Goal: Information Seeking & Learning: Find specific fact

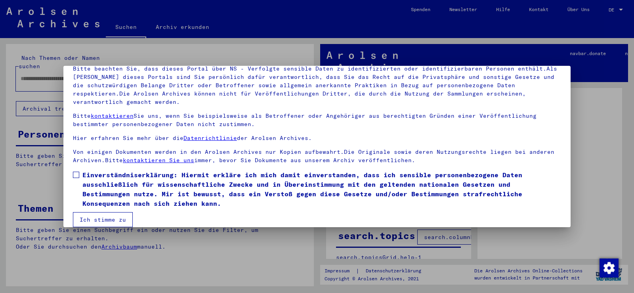
scroll to position [69, 0]
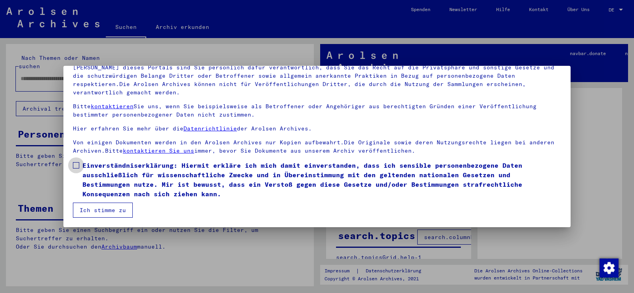
click at [76, 164] on span at bounding box center [76, 165] width 6 height 6
drag, startPoint x: 91, startPoint y: 208, endPoint x: 90, endPoint y: 200, distance: 7.9
click at [91, 207] on button "Ich stimme zu" at bounding box center [103, 209] width 60 height 15
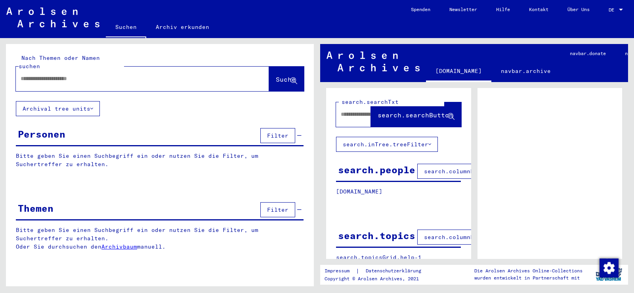
drag, startPoint x: 89, startPoint y: 79, endPoint x: 93, endPoint y: 72, distance: 7.8
click at [90, 78] on div at bounding box center [142, 79] width 253 height 25
click at [94, 74] on input "text" at bounding box center [135, 78] width 229 height 8
paste input "*****"
type input "*****"
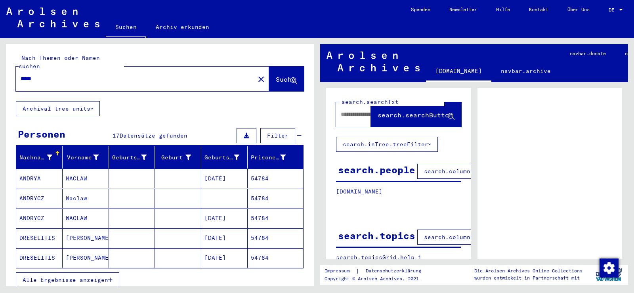
click at [161, 170] on mat-cell at bounding box center [178, 178] width 46 height 19
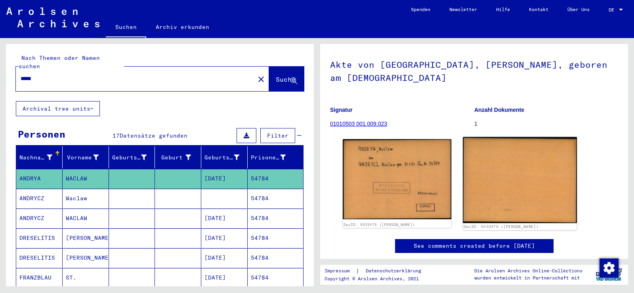
scroll to position [119, 0]
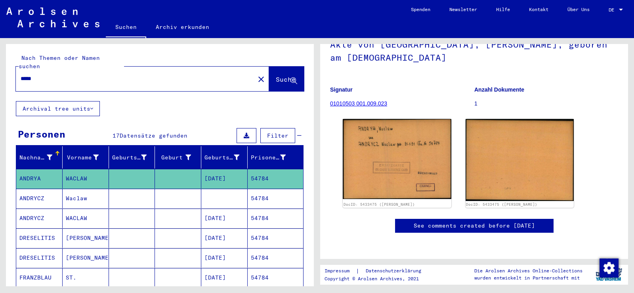
click at [213, 190] on mat-cell at bounding box center [224, 198] width 46 height 19
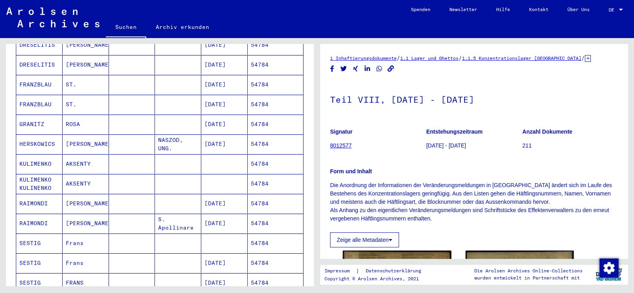
scroll to position [198, 0]
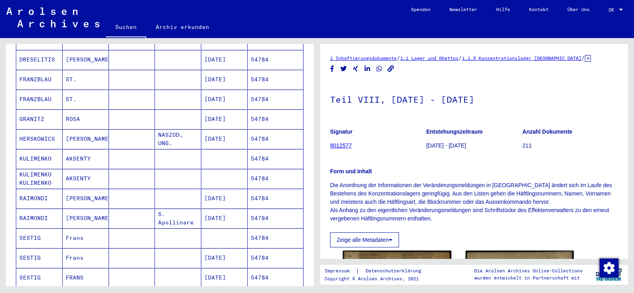
click at [105, 189] on mat-cell "[PERSON_NAME]" at bounding box center [86, 198] width 46 height 19
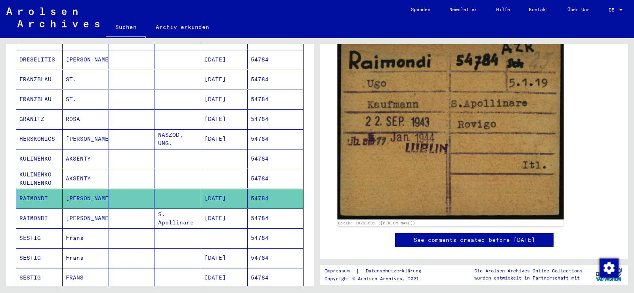
scroll to position [119, 0]
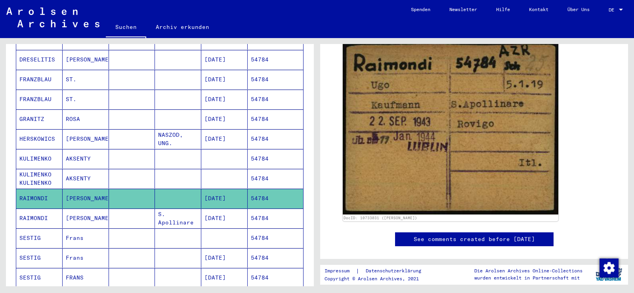
click at [160, 210] on mat-cell "S. Apollinare" at bounding box center [178, 217] width 46 height 19
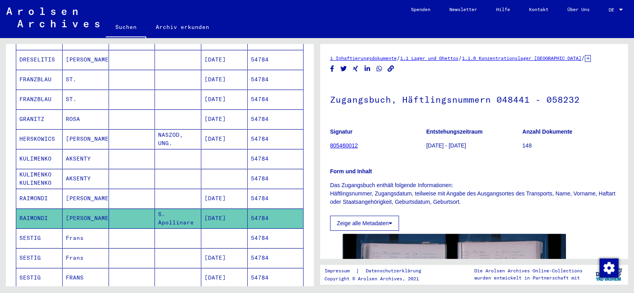
click at [162, 194] on mat-cell at bounding box center [178, 198] width 46 height 19
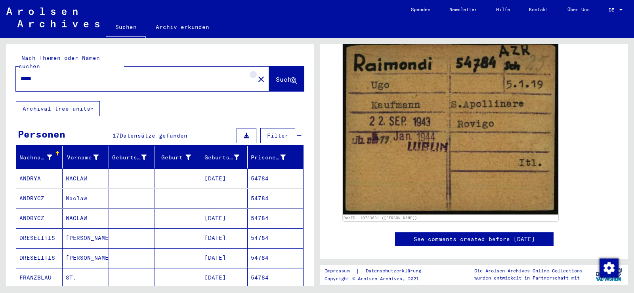
click at [256, 74] on mat-icon "close" at bounding box center [261, 79] width 10 height 10
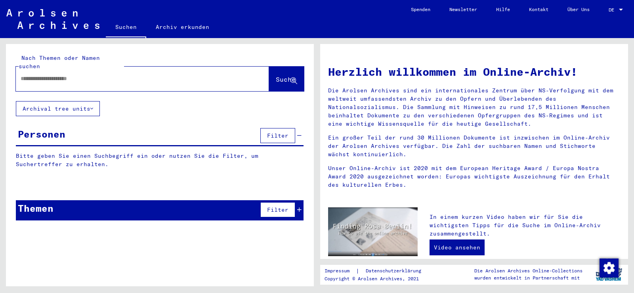
click at [220, 74] on input "text" at bounding box center [133, 78] width 225 height 8
paste input "*****"
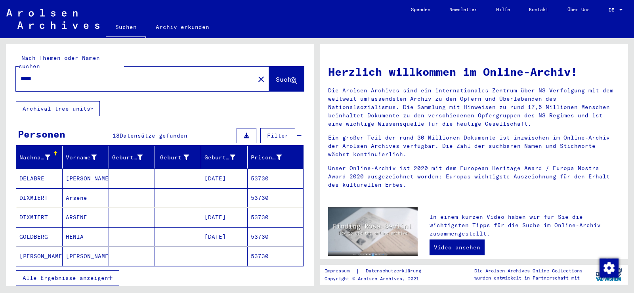
click at [95, 270] on button "Alle Ergebnisse anzeigen" at bounding box center [67, 277] width 103 height 15
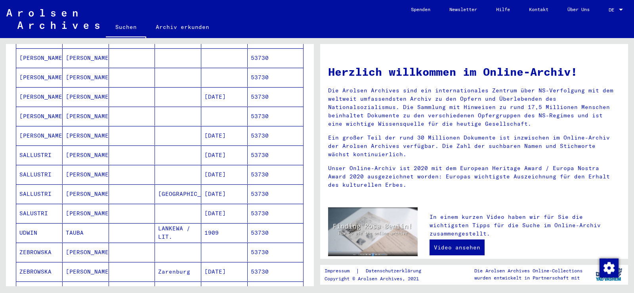
click at [79, 147] on mat-cell "[PERSON_NAME]" at bounding box center [86, 154] width 46 height 19
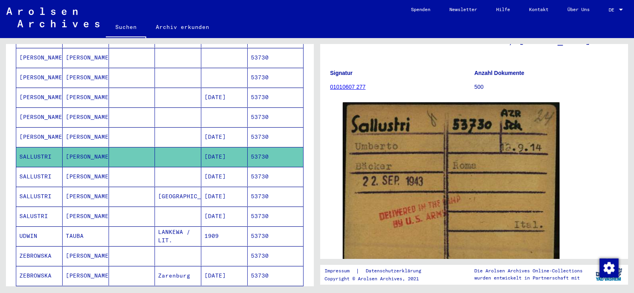
scroll to position [79, 0]
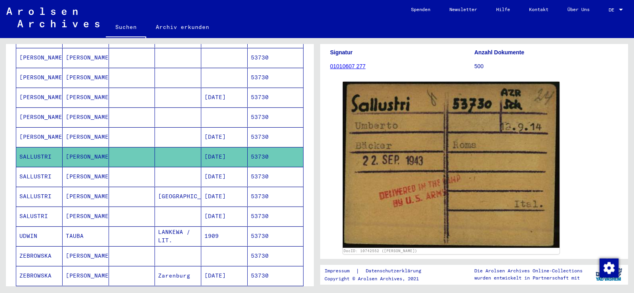
click at [126, 168] on mat-cell at bounding box center [132, 176] width 46 height 19
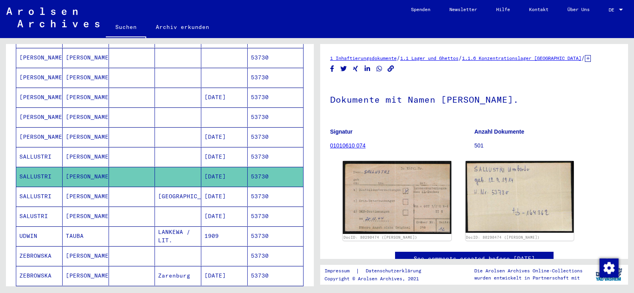
click at [156, 190] on mat-cell "[GEOGRAPHIC_DATA]" at bounding box center [178, 196] width 46 height 19
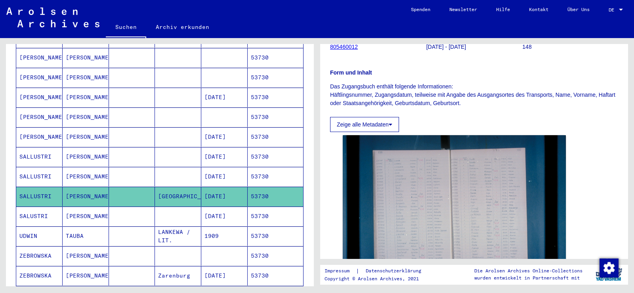
scroll to position [119, 0]
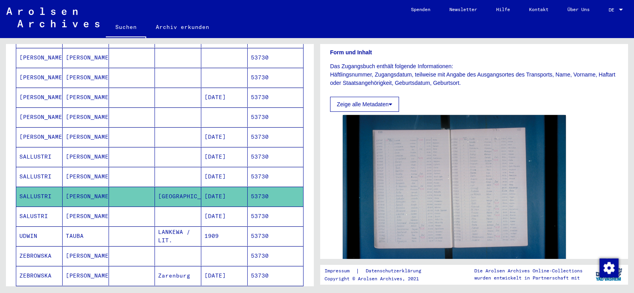
click at [118, 210] on mat-cell at bounding box center [132, 215] width 46 height 19
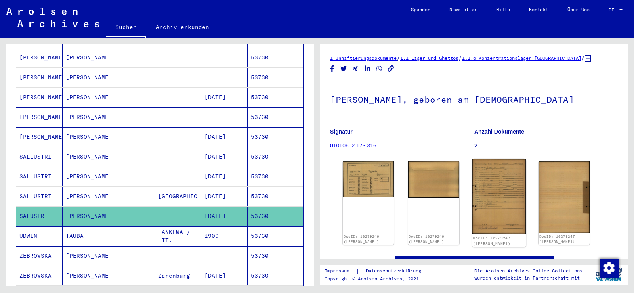
click at [473, 183] on img at bounding box center [498, 196] width 53 height 75
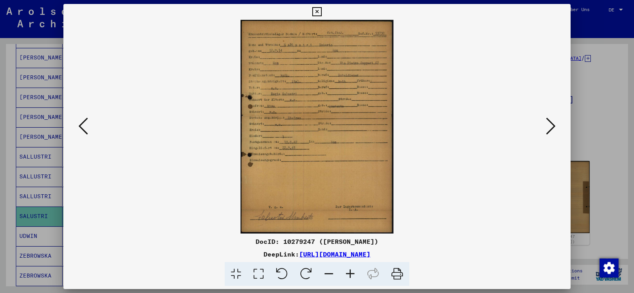
click at [356, 272] on icon at bounding box center [349, 274] width 21 height 24
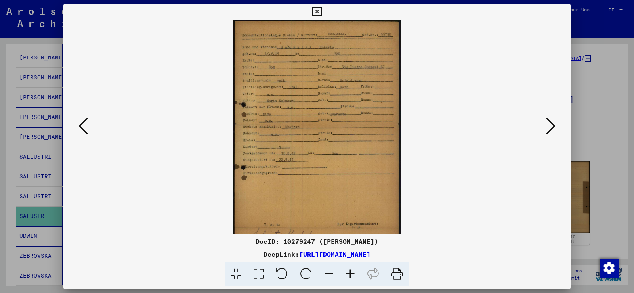
click at [356, 272] on icon at bounding box center [349, 274] width 21 height 24
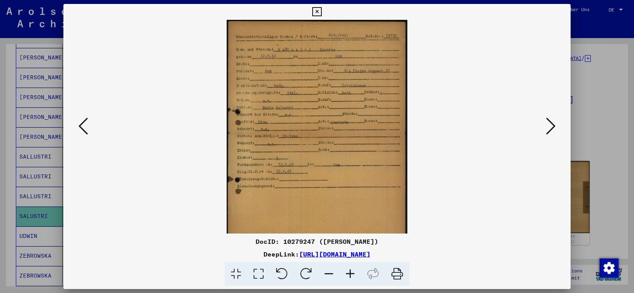
click at [356, 272] on icon at bounding box center [349, 274] width 21 height 24
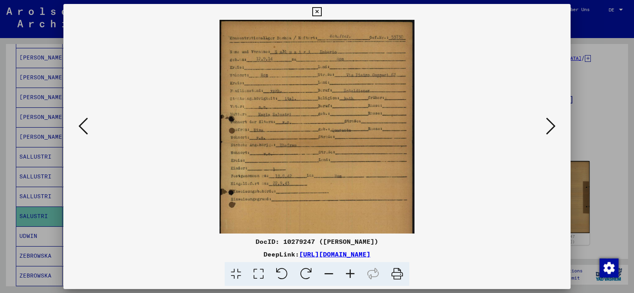
click at [356, 272] on icon at bounding box center [349, 274] width 21 height 24
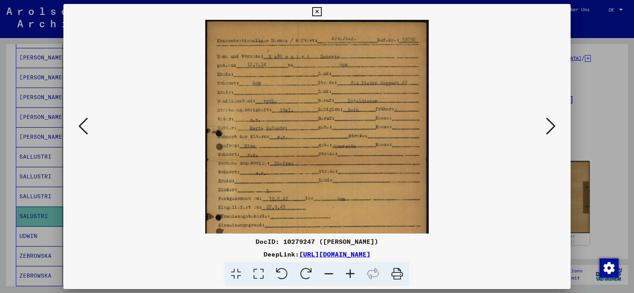
click at [356, 272] on icon at bounding box center [349, 274] width 21 height 24
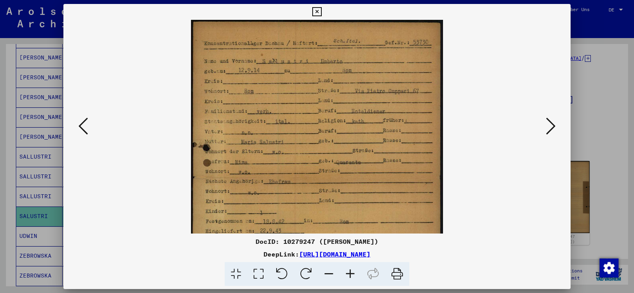
click at [356, 272] on icon at bounding box center [349, 274] width 21 height 24
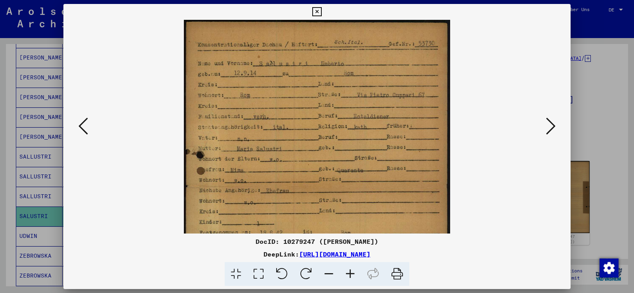
click at [355, 272] on icon at bounding box center [349, 274] width 21 height 24
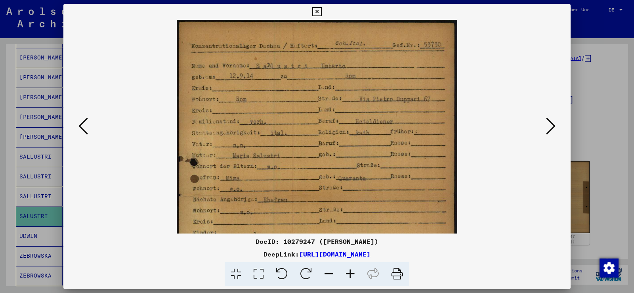
click at [354, 272] on icon at bounding box center [349, 274] width 21 height 24
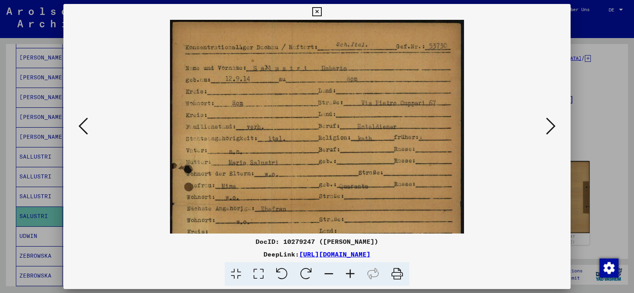
click at [354, 271] on icon at bounding box center [349, 274] width 21 height 24
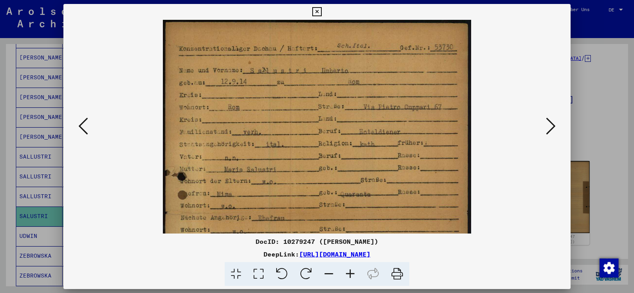
click at [353, 271] on icon at bounding box center [349, 274] width 21 height 24
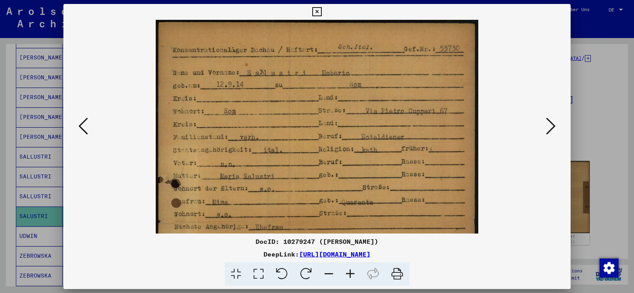
click at [353, 270] on icon at bounding box center [349, 274] width 21 height 24
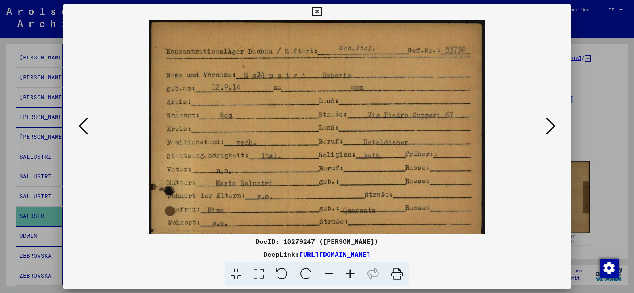
click at [353, 270] on icon at bounding box center [349, 274] width 21 height 24
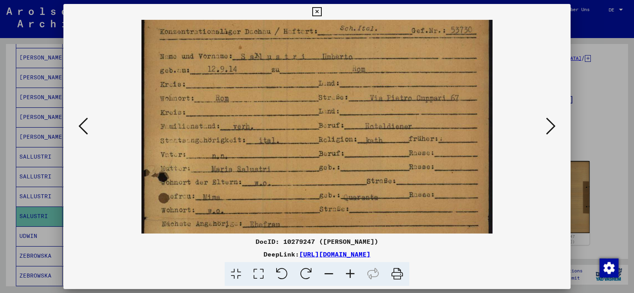
scroll to position [22, 0]
drag, startPoint x: 321, startPoint y: 204, endPoint x: 322, endPoint y: 186, distance: 17.5
click at [322, 186] on img at bounding box center [316, 243] width 351 height 491
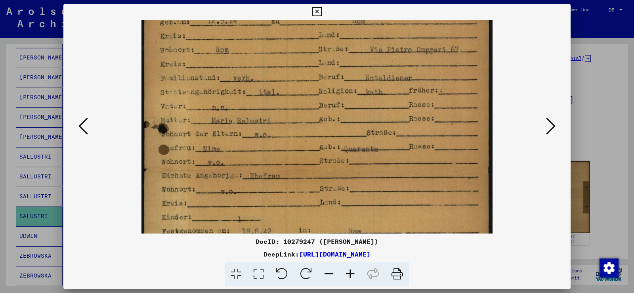
drag, startPoint x: 353, startPoint y: 89, endPoint x: 357, endPoint y: 77, distance: 12.1
click at [357, 77] on img at bounding box center [316, 195] width 351 height 491
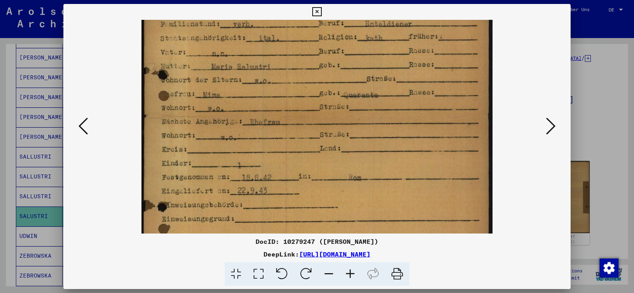
drag, startPoint x: 363, startPoint y: 128, endPoint x: 360, endPoint y: 73, distance: 54.7
click at [360, 73] on img at bounding box center [316, 142] width 351 height 491
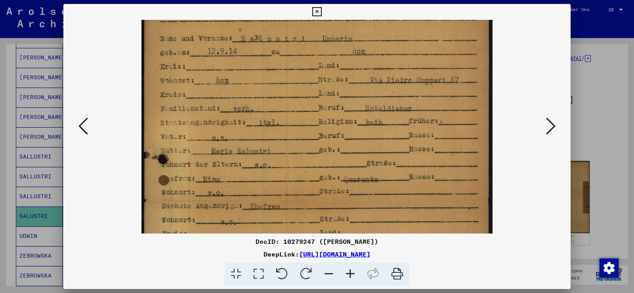
drag, startPoint x: 371, startPoint y: 108, endPoint x: 386, endPoint y: 202, distance: 95.8
click at [386, 202] on img at bounding box center [316, 226] width 351 height 491
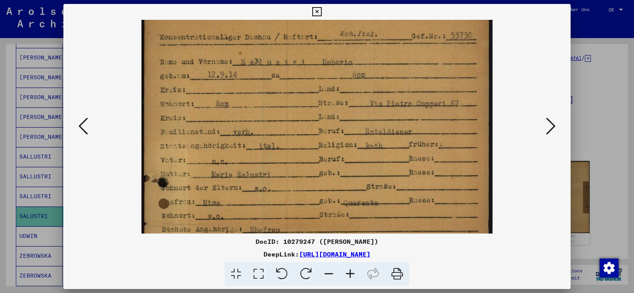
scroll to position [0, 0]
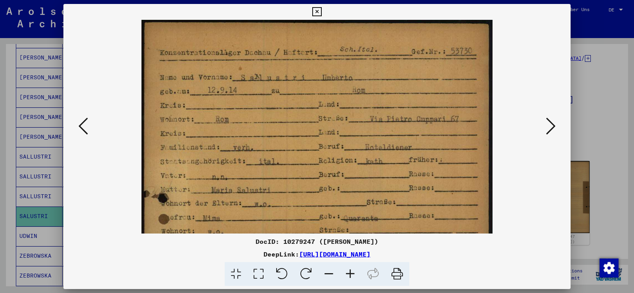
drag, startPoint x: 384, startPoint y: 162, endPoint x: 383, endPoint y: 175, distance: 13.9
click at [383, 175] on img at bounding box center [316, 265] width 351 height 491
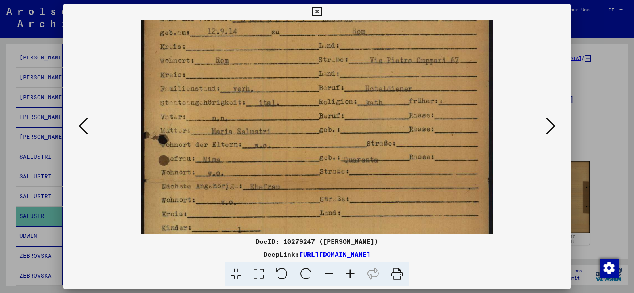
drag, startPoint x: 292, startPoint y: 107, endPoint x: 297, endPoint y: 88, distance: 19.4
click at [297, 88] on img at bounding box center [316, 206] width 351 height 491
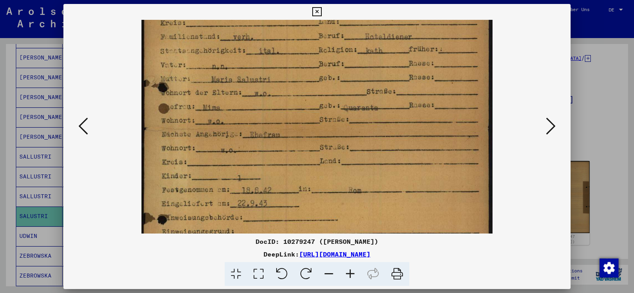
scroll to position [128, 0]
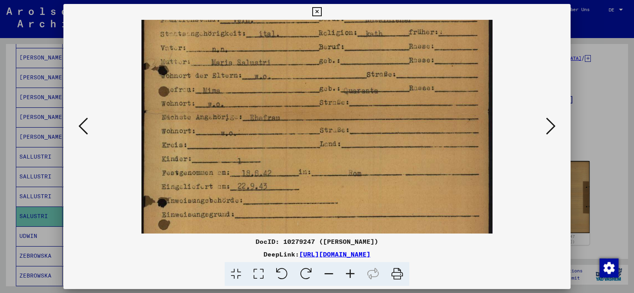
drag, startPoint x: 316, startPoint y: 131, endPoint x: 318, endPoint y: 78, distance: 53.1
click at [319, 79] on img at bounding box center [316, 137] width 351 height 491
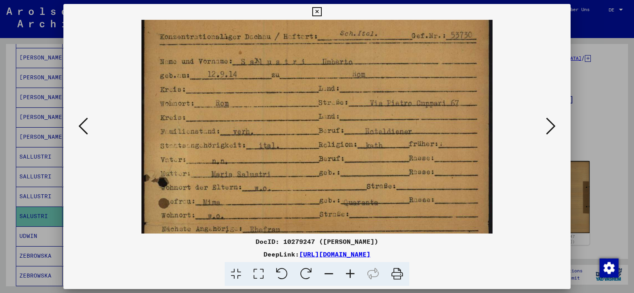
scroll to position [15, 0]
drag, startPoint x: 307, startPoint y: 91, endPoint x: 315, endPoint y: 204, distance: 112.4
click at [315, 204] on img at bounding box center [316, 249] width 351 height 491
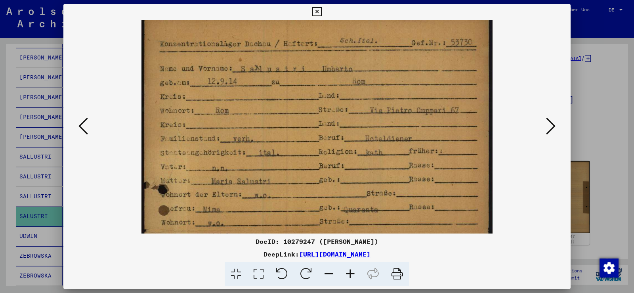
scroll to position [7, 0]
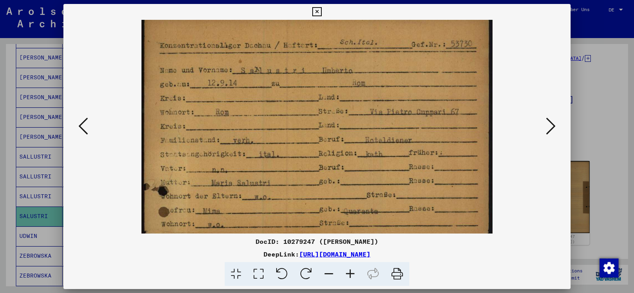
drag, startPoint x: 276, startPoint y: 130, endPoint x: 300, endPoint y: 138, distance: 25.2
click at [300, 138] on img at bounding box center [316, 258] width 351 height 491
drag, startPoint x: 316, startPoint y: 12, endPoint x: 314, endPoint y: 31, distance: 18.8
click at [316, 13] on icon at bounding box center [316, 12] width 9 height 10
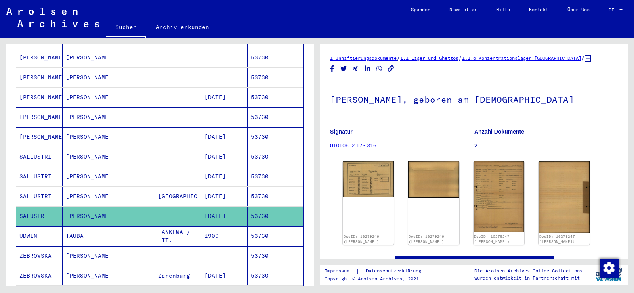
click at [155, 171] on mat-cell at bounding box center [178, 176] width 46 height 19
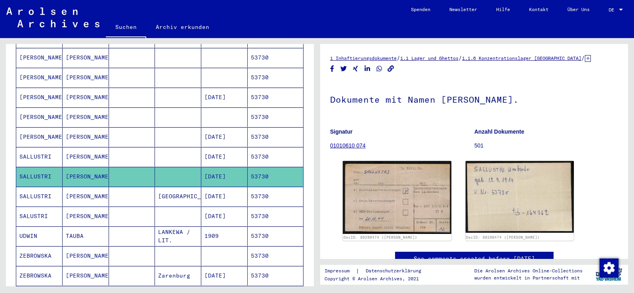
click at [164, 147] on mat-cell at bounding box center [178, 156] width 46 height 19
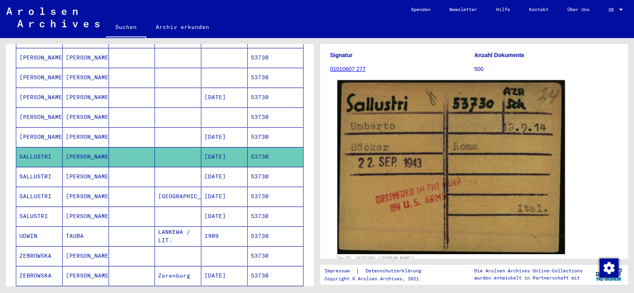
scroll to position [79, 0]
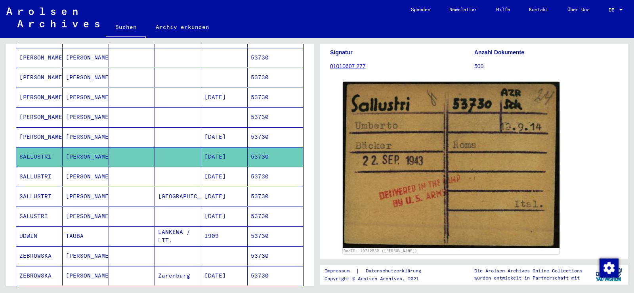
click at [210, 127] on mat-cell "[DATE]" at bounding box center [224, 136] width 46 height 19
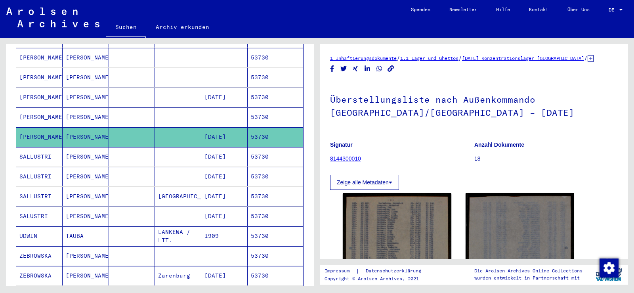
click at [208, 150] on mat-cell "[DATE]" at bounding box center [224, 156] width 46 height 19
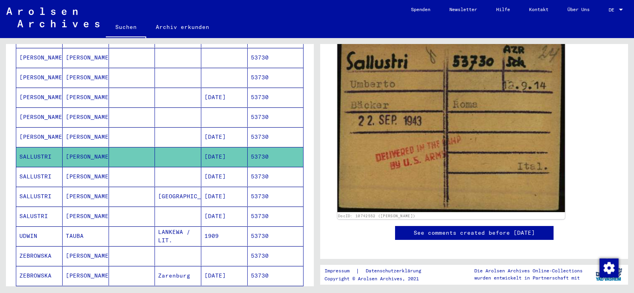
scroll to position [119, 0]
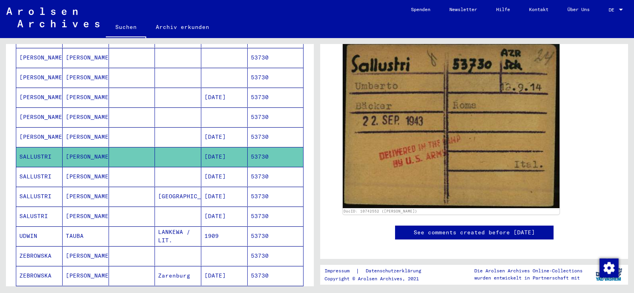
click at [201, 168] on mat-cell "[DATE]" at bounding box center [224, 176] width 46 height 19
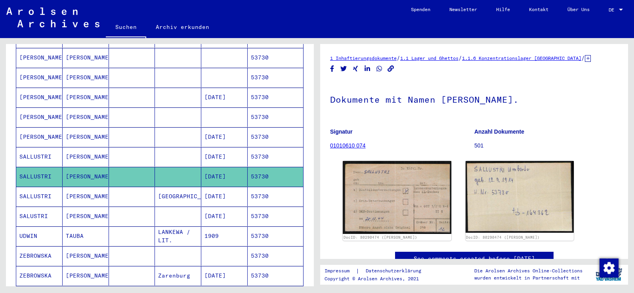
click at [196, 190] on mat-cell "[GEOGRAPHIC_DATA]" at bounding box center [178, 196] width 46 height 19
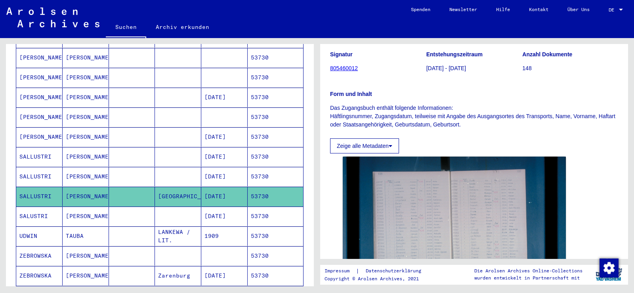
scroll to position [79, 0]
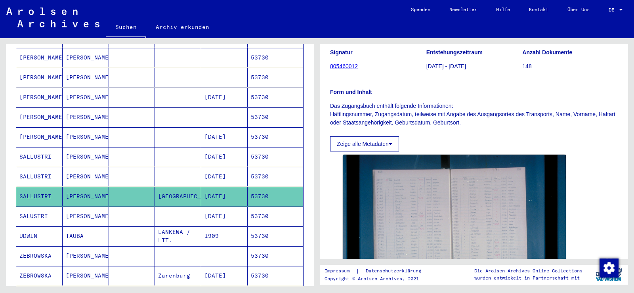
click at [181, 209] on mat-cell at bounding box center [178, 215] width 46 height 19
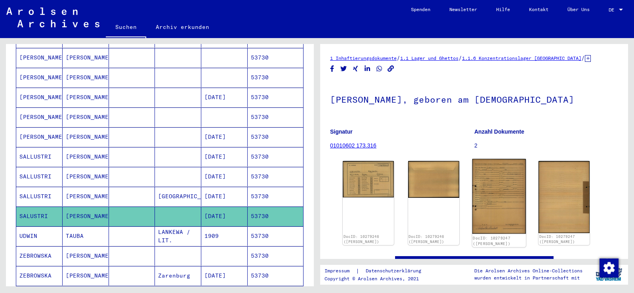
click at [493, 177] on img at bounding box center [498, 196] width 53 height 75
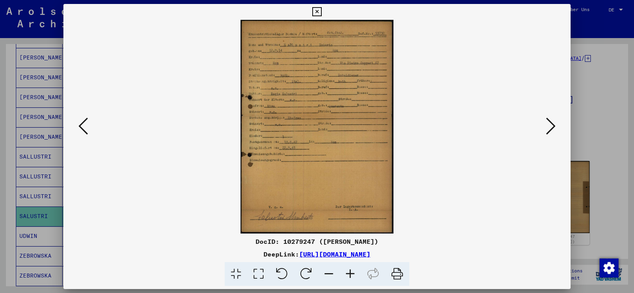
click at [355, 275] on icon at bounding box center [349, 274] width 21 height 24
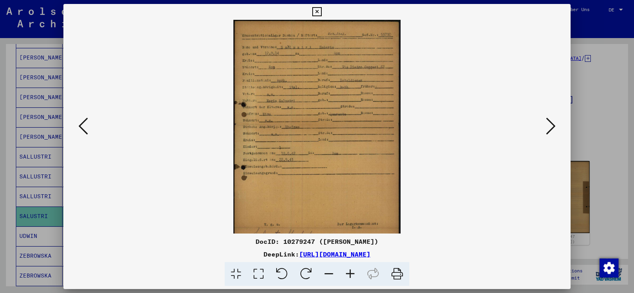
click at [355, 275] on icon at bounding box center [349, 274] width 21 height 24
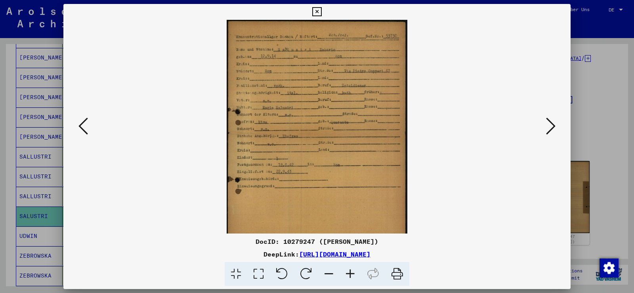
click at [354, 276] on icon at bounding box center [349, 274] width 21 height 24
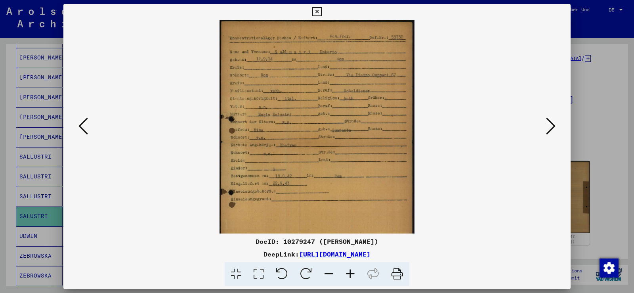
click at [353, 274] on icon at bounding box center [349, 274] width 21 height 24
click at [352, 274] on icon at bounding box center [349, 274] width 21 height 24
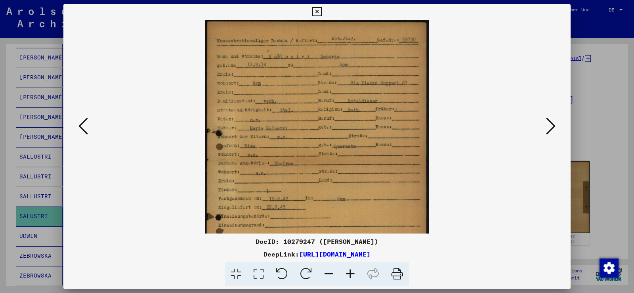
click at [352, 273] on icon at bounding box center [349, 274] width 21 height 24
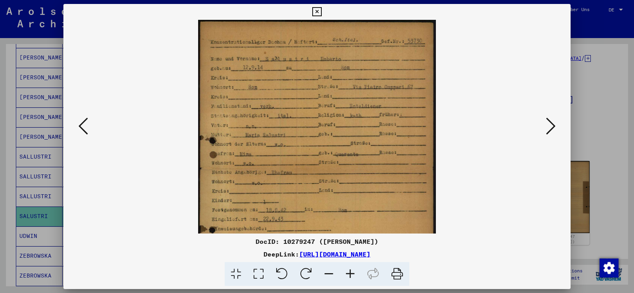
click at [352, 273] on icon at bounding box center [349, 274] width 21 height 24
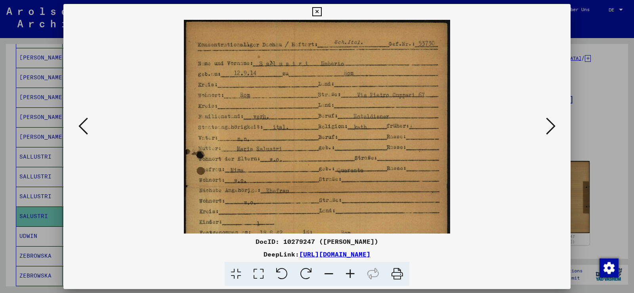
click at [352, 273] on icon at bounding box center [349, 274] width 21 height 24
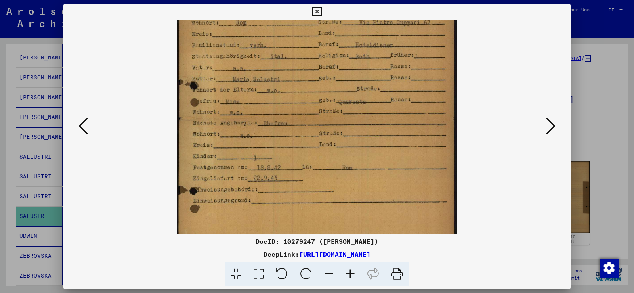
scroll to position [81, 0]
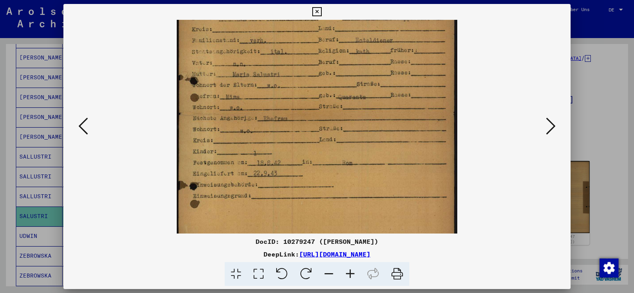
drag, startPoint x: 325, startPoint y: 150, endPoint x: 345, endPoint y: 69, distance: 83.7
click at [345, 69] on img at bounding box center [317, 135] width 280 height 392
click at [320, 15] on icon at bounding box center [316, 12] width 9 height 10
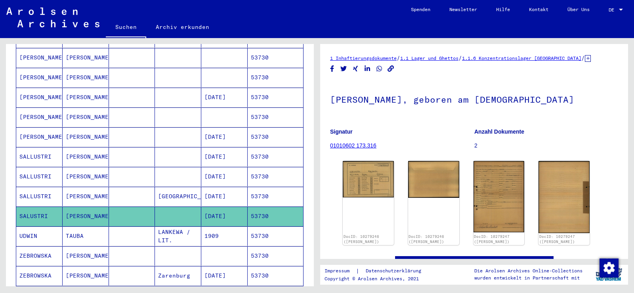
click at [192, 167] on mat-cell at bounding box center [178, 176] width 46 height 19
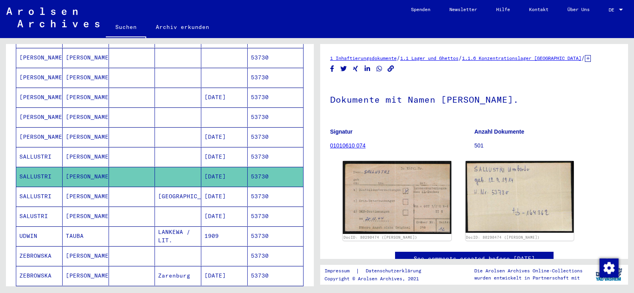
click at [201, 148] on mat-cell "[DATE]" at bounding box center [224, 156] width 46 height 19
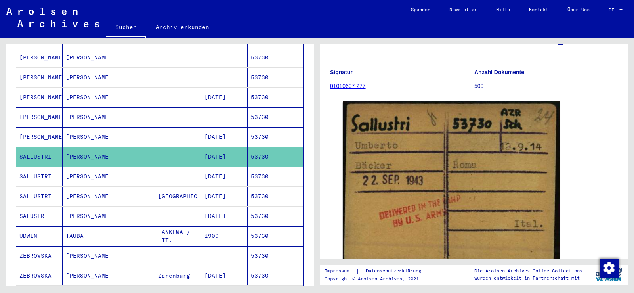
scroll to position [40, 0]
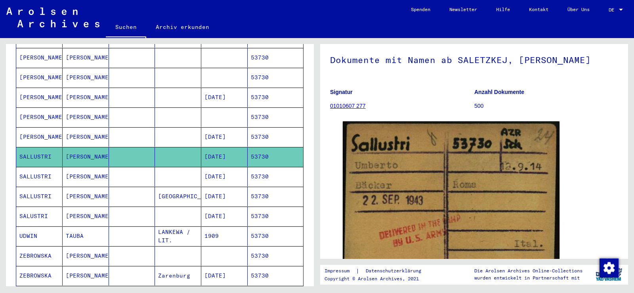
click at [103, 167] on mat-cell "[PERSON_NAME]" at bounding box center [86, 176] width 46 height 19
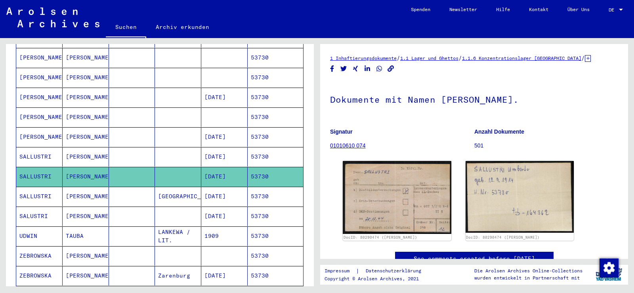
click at [155, 187] on mat-cell "[GEOGRAPHIC_DATA]" at bounding box center [178, 196] width 46 height 19
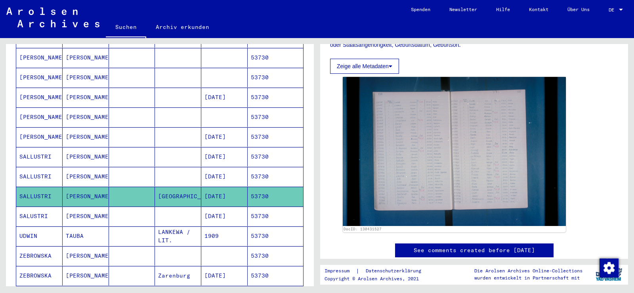
scroll to position [158, 0]
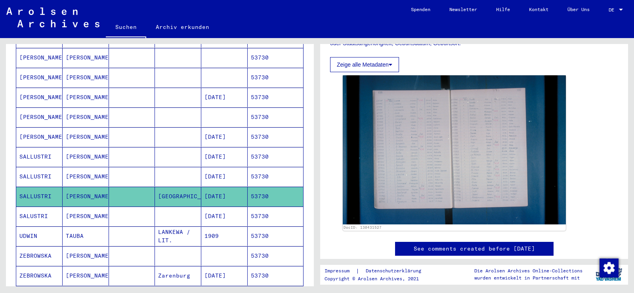
click at [122, 208] on mat-cell at bounding box center [132, 215] width 46 height 19
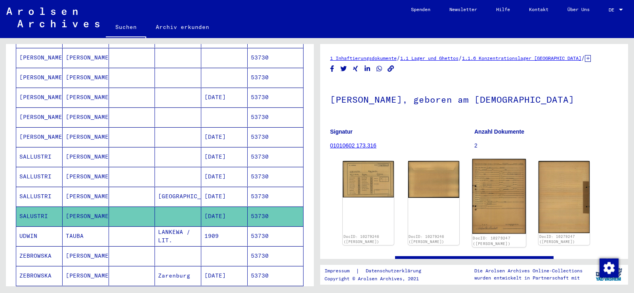
click at [493, 197] on img at bounding box center [498, 196] width 53 height 75
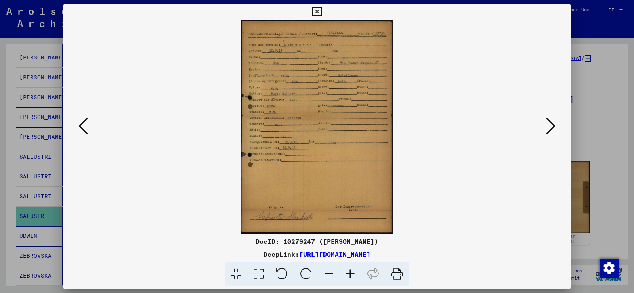
click at [356, 271] on icon at bounding box center [349, 274] width 21 height 24
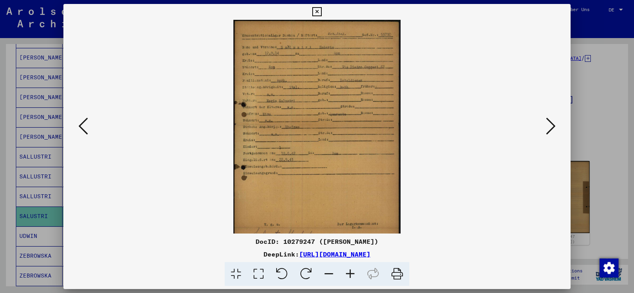
click at [356, 271] on icon at bounding box center [349, 274] width 21 height 24
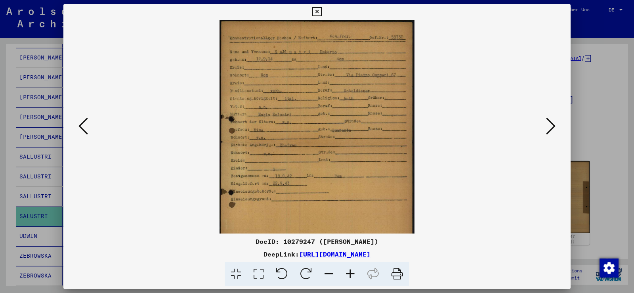
click at [356, 271] on icon at bounding box center [349, 274] width 21 height 24
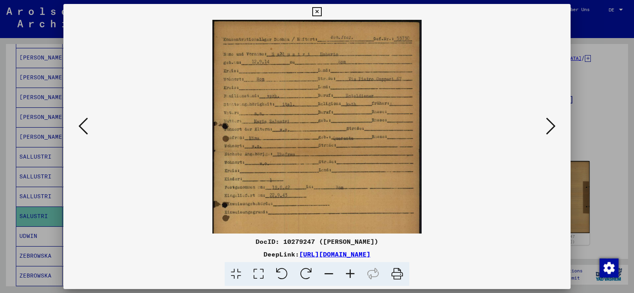
click at [356, 271] on icon at bounding box center [349, 274] width 21 height 24
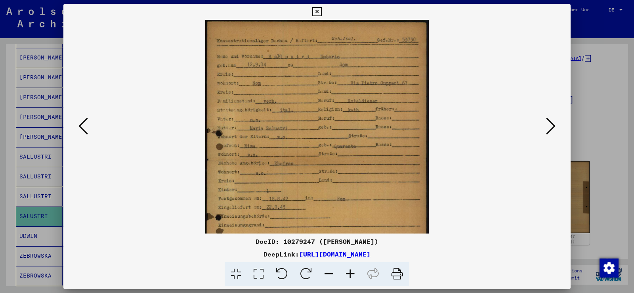
click at [356, 271] on icon at bounding box center [349, 274] width 21 height 24
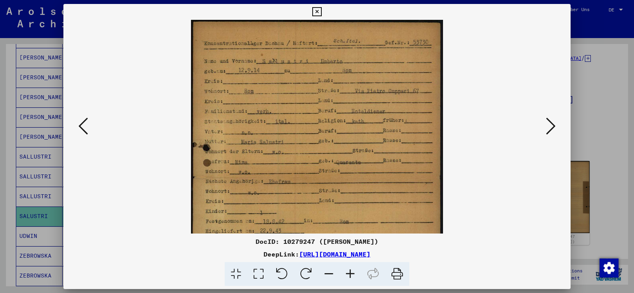
click at [356, 271] on icon at bounding box center [349, 274] width 21 height 24
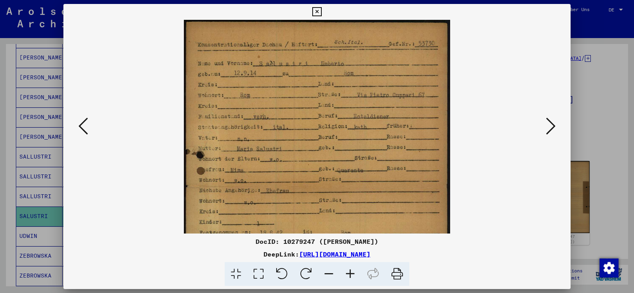
click at [356, 271] on icon at bounding box center [349, 274] width 21 height 24
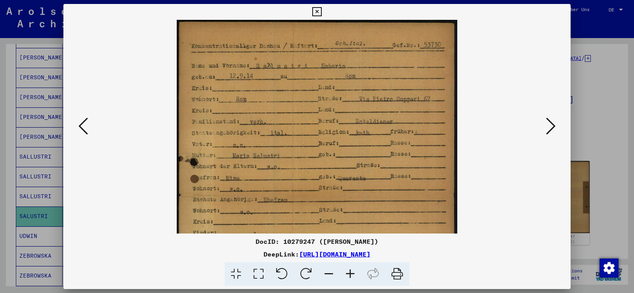
click at [356, 271] on icon at bounding box center [349, 274] width 21 height 24
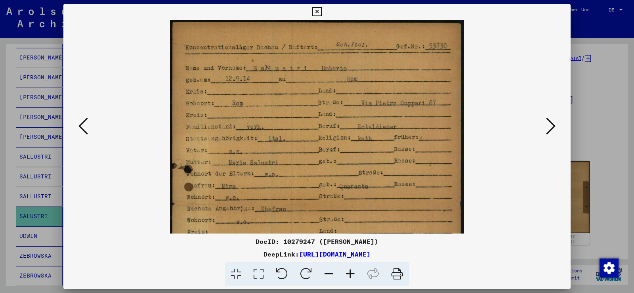
click at [356, 271] on icon at bounding box center [349, 274] width 21 height 24
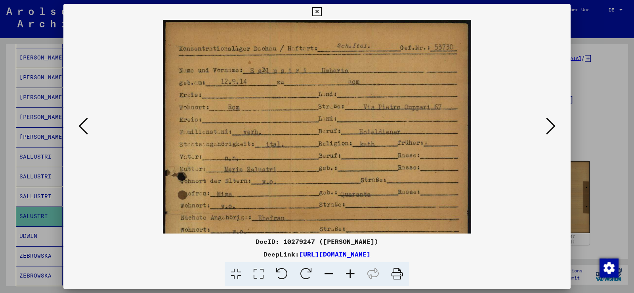
click at [356, 271] on icon at bounding box center [349, 274] width 21 height 24
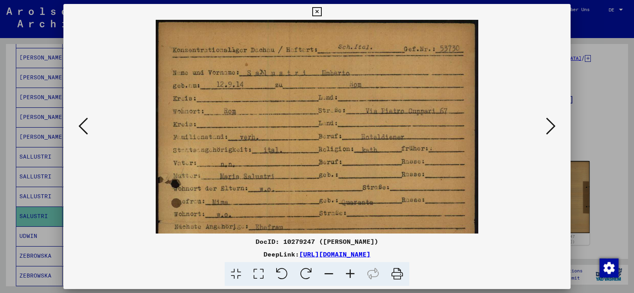
click at [356, 271] on icon at bounding box center [349, 274] width 21 height 24
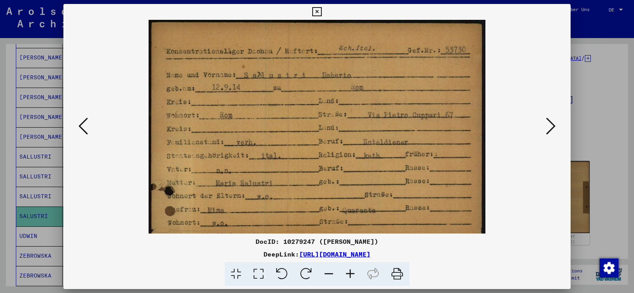
click at [356, 271] on icon at bounding box center [349, 274] width 21 height 24
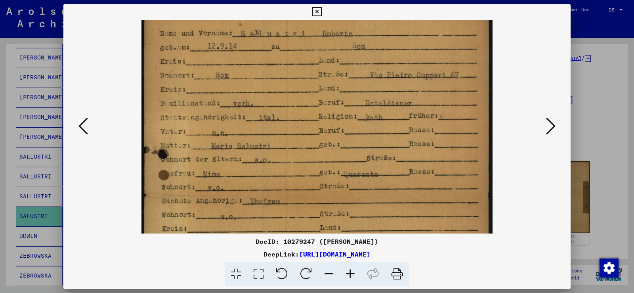
drag, startPoint x: 386, startPoint y: 198, endPoint x: 386, endPoint y: 156, distance: 41.6
click at [386, 156] on img at bounding box center [316, 221] width 351 height 491
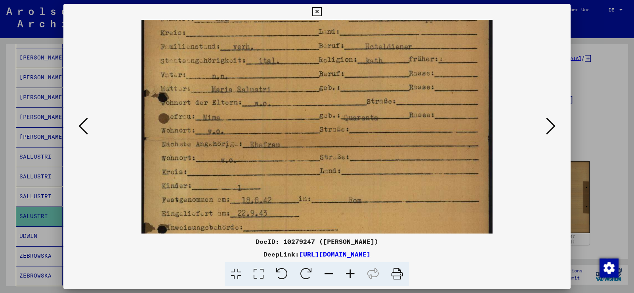
scroll to position [103, 0]
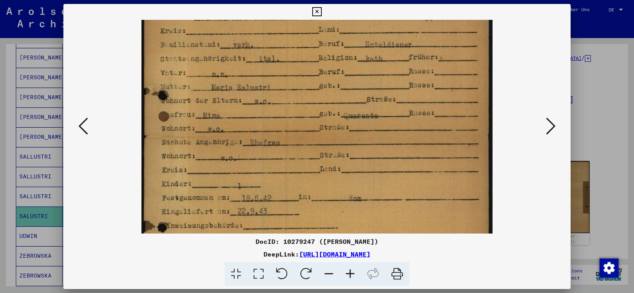
drag, startPoint x: 364, startPoint y: 167, endPoint x: 371, endPoint y: 109, distance: 59.0
click at [371, 109] on img at bounding box center [316, 162] width 351 height 491
click at [316, 11] on icon at bounding box center [316, 12] width 9 height 10
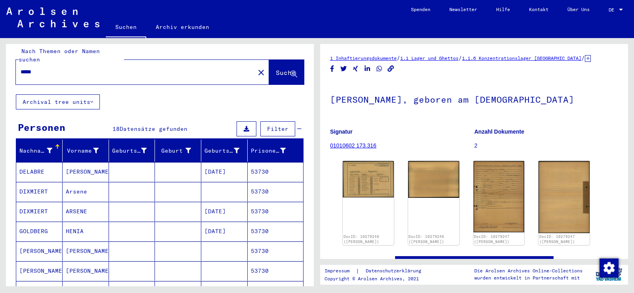
scroll to position [0, 0]
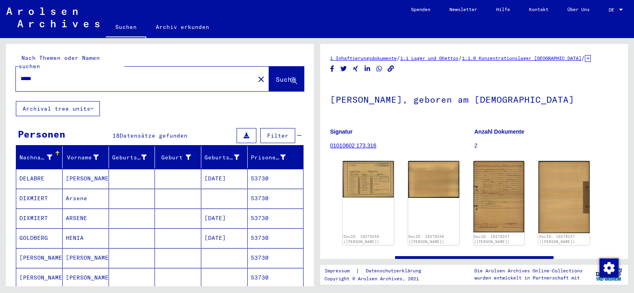
drag, startPoint x: 41, startPoint y: 67, endPoint x: 12, endPoint y: 66, distance: 29.0
click at [12, 66] on div "Nach Themen oder Namen suchen ***** close Suche" at bounding box center [160, 72] width 308 height 57
paste input "text"
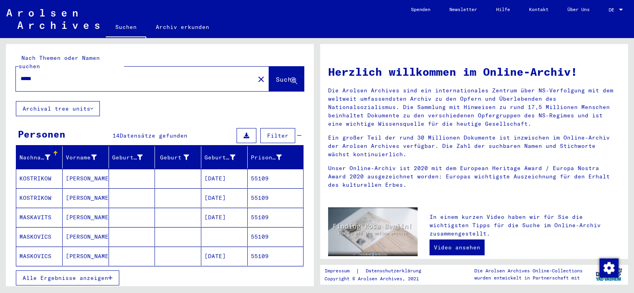
click at [87, 274] on span "Alle Ergebnisse anzeigen" at bounding box center [66, 277] width 86 height 7
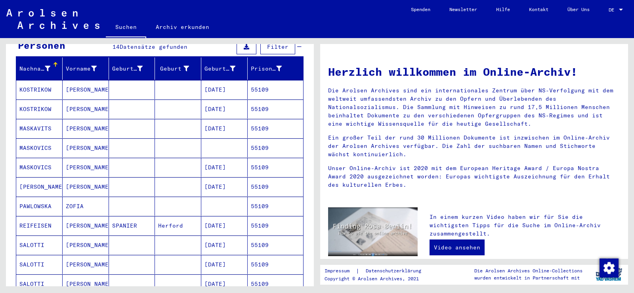
scroll to position [119, 0]
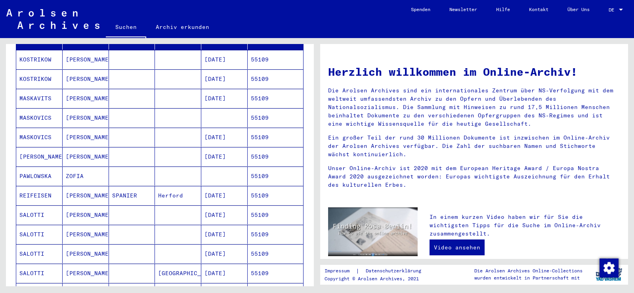
click at [122, 208] on mat-cell at bounding box center [132, 214] width 46 height 19
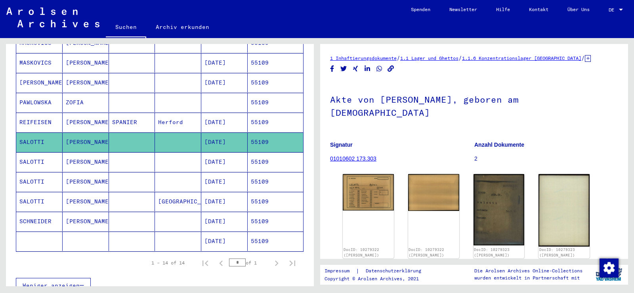
scroll to position [198, 0]
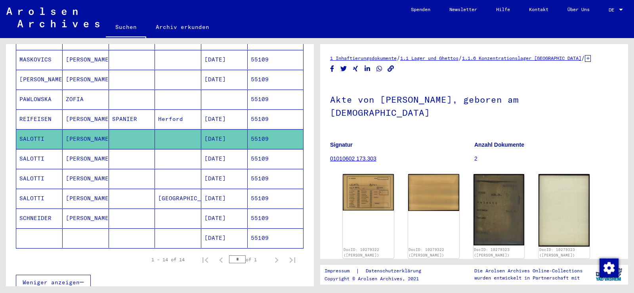
click at [106, 149] on mat-cell "[PERSON_NAME]" at bounding box center [86, 158] width 46 height 19
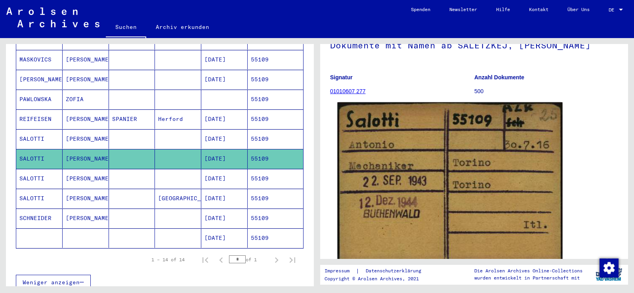
scroll to position [79, 0]
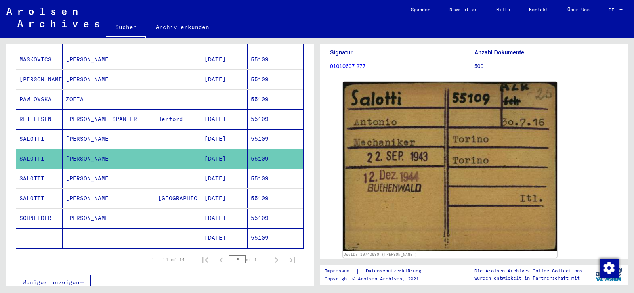
click at [94, 169] on mat-cell "[PERSON_NAME]" at bounding box center [86, 178] width 46 height 19
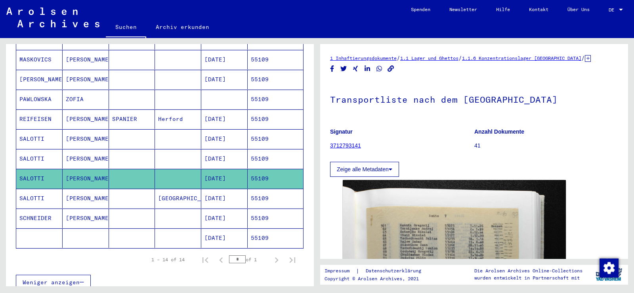
click at [157, 193] on mat-cell "[GEOGRAPHIC_DATA]" at bounding box center [178, 198] width 46 height 19
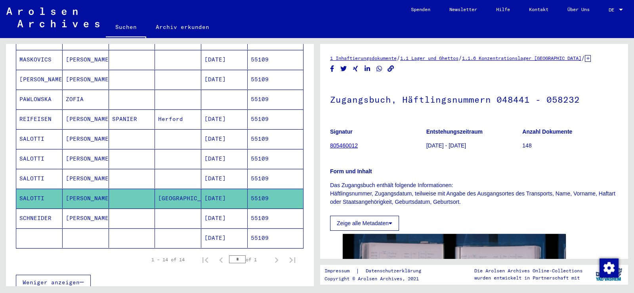
click at [109, 131] on mat-cell at bounding box center [132, 138] width 46 height 19
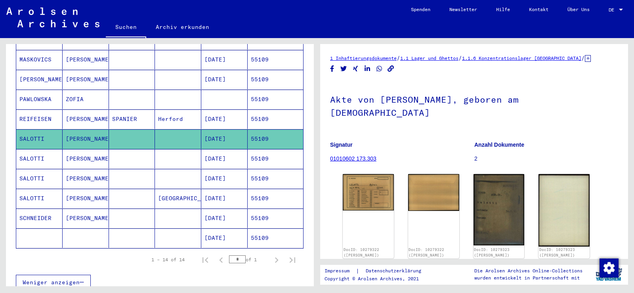
click at [156, 154] on mat-cell at bounding box center [178, 158] width 46 height 19
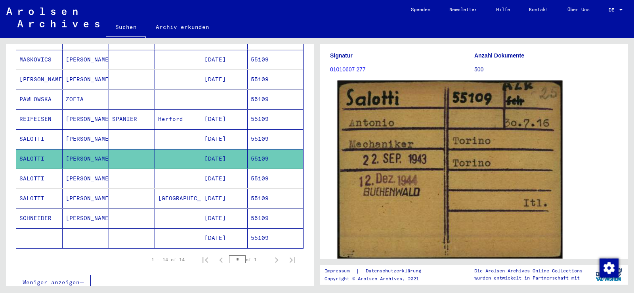
scroll to position [79, 0]
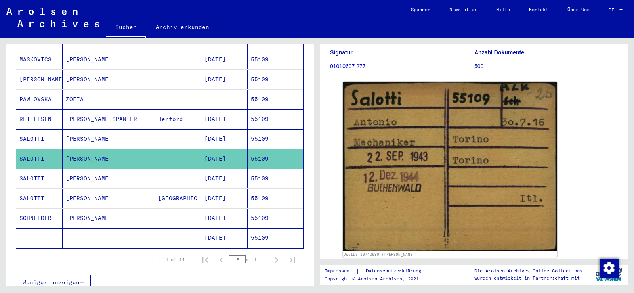
click at [164, 169] on mat-cell at bounding box center [178, 178] width 46 height 19
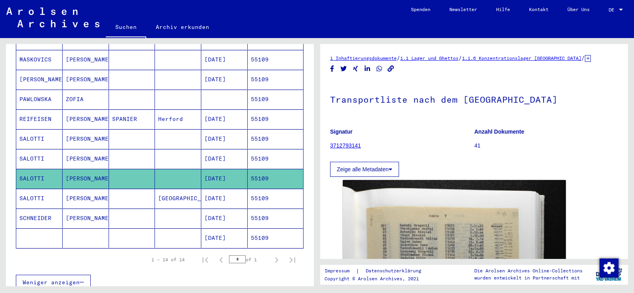
click at [201, 152] on mat-cell "[DATE]" at bounding box center [224, 158] width 46 height 19
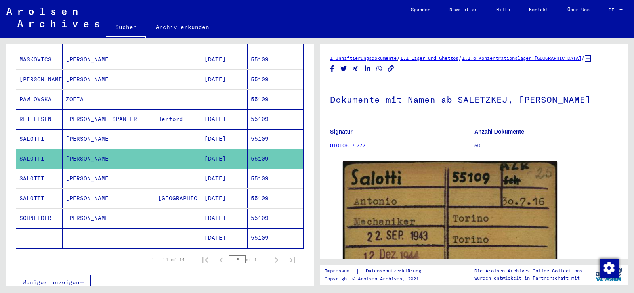
scroll to position [79, 0]
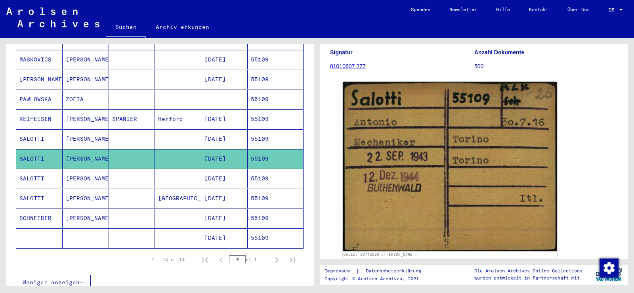
click at [175, 191] on mat-cell "[GEOGRAPHIC_DATA]" at bounding box center [178, 198] width 46 height 19
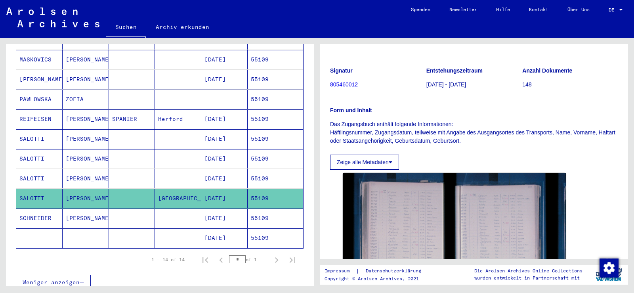
scroll to position [119, 0]
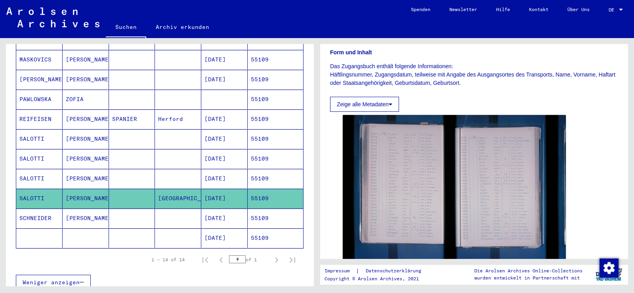
click at [227, 170] on mat-cell "[DATE]" at bounding box center [224, 178] width 46 height 19
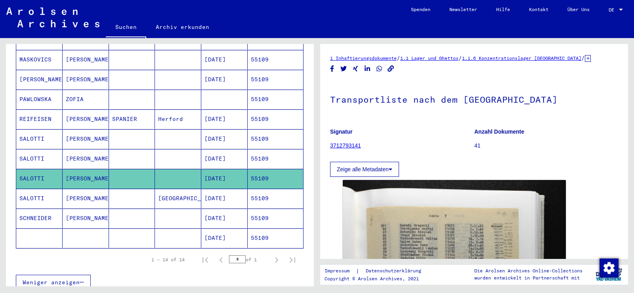
click at [164, 152] on mat-cell at bounding box center [178, 158] width 46 height 19
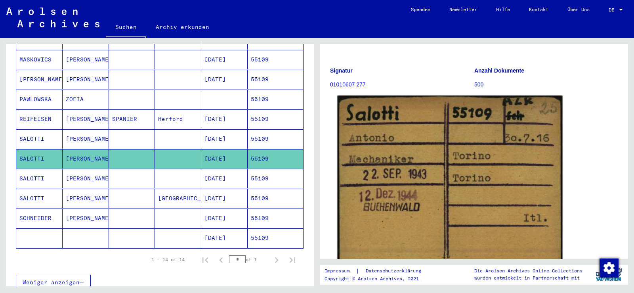
scroll to position [79, 0]
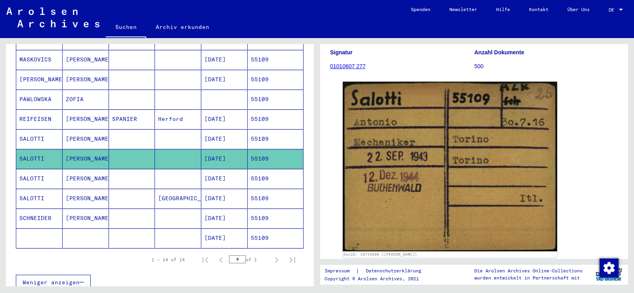
click at [188, 170] on mat-cell at bounding box center [178, 178] width 46 height 19
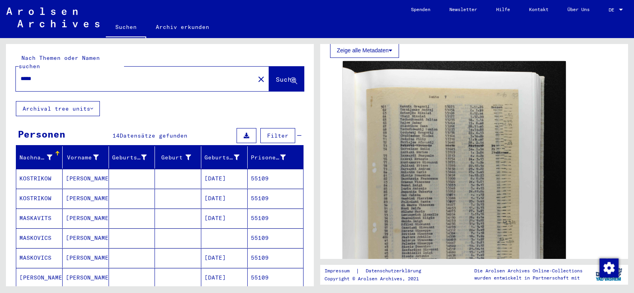
drag, startPoint x: 43, startPoint y: 69, endPoint x: 6, endPoint y: 74, distance: 37.2
click at [8, 73] on div "Nach Themen oder Namen suchen ***** close Suche" at bounding box center [160, 72] width 308 height 57
paste input "text"
type input "*****"
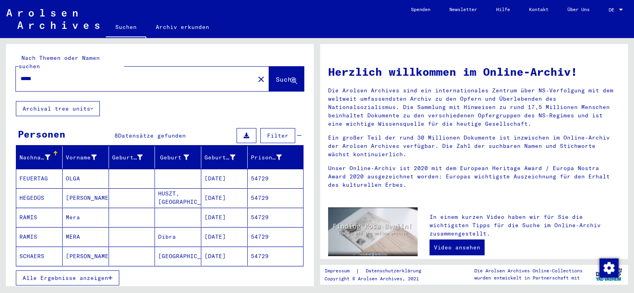
click at [95, 274] on span "Alle Ergebnisse anzeigen" at bounding box center [66, 277] width 86 height 7
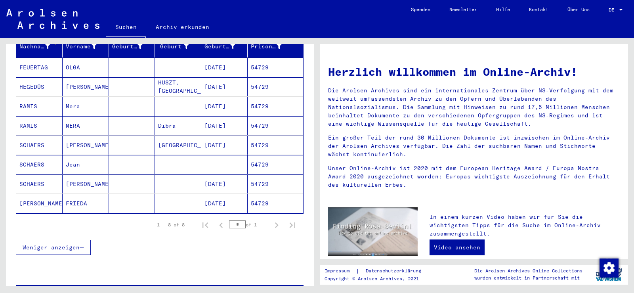
scroll to position [110, 0]
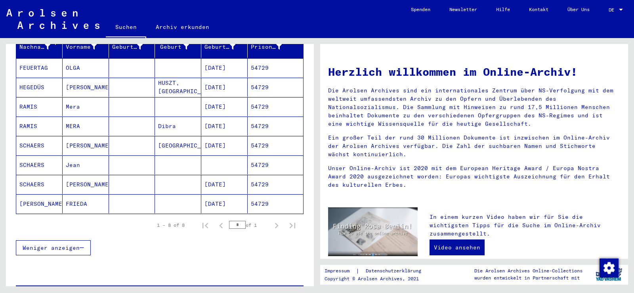
click at [59, 119] on mat-cell "RAMIS" at bounding box center [39, 125] width 46 height 19
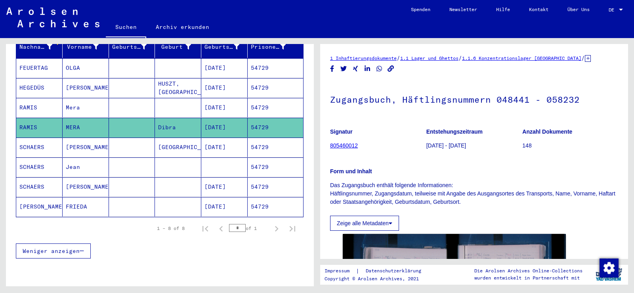
click at [93, 98] on mat-cell "Mera" at bounding box center [86, 107] width 46 height 19
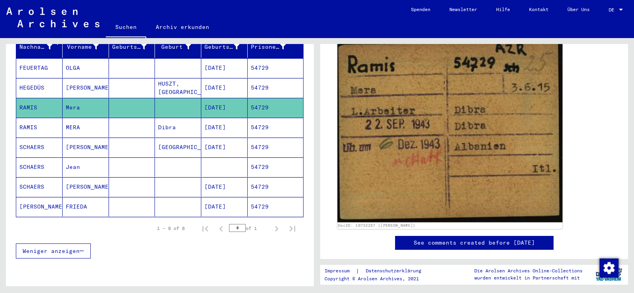
scroll to position [79, 0]
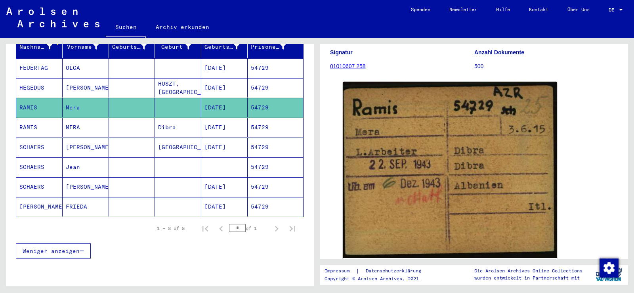
click at [135, 118] on mat-cell at bounding box center [132, 127] width 46 height 19
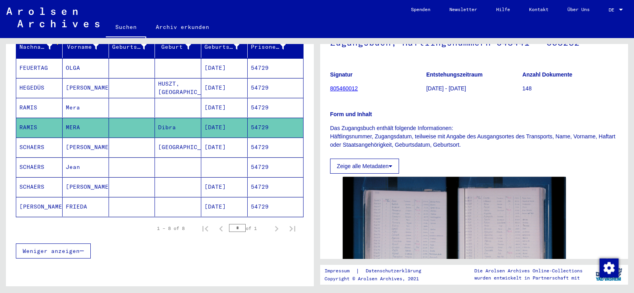
scroll to position [40, 0]
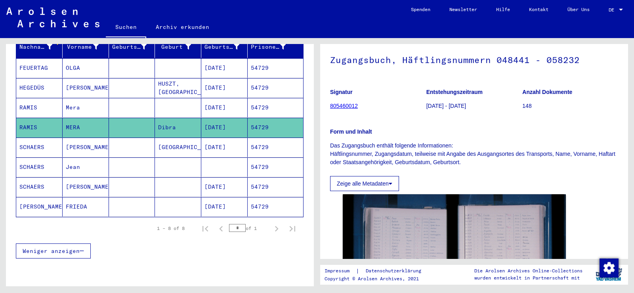
click at [158, 100] on mat-cell at bounding box center [178, 107] width 46 height 19
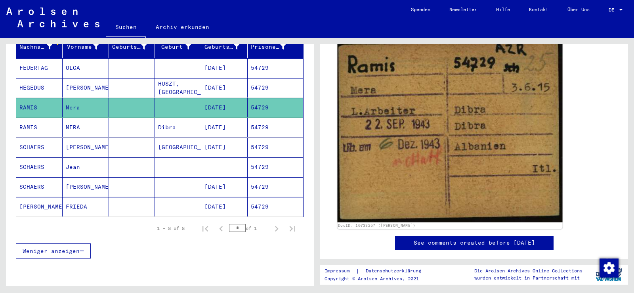
scroll to position [79, 0]
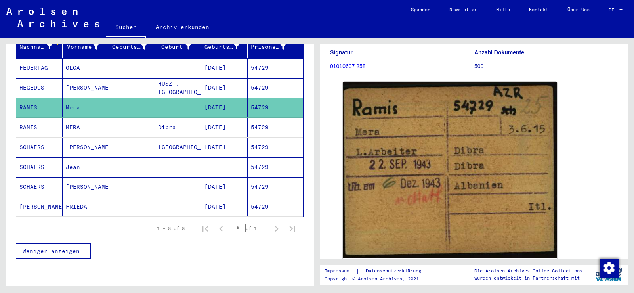
click at [203, 123] on mat-cell "[DATE]" at bounding box center [224, 127] width 46 height 19
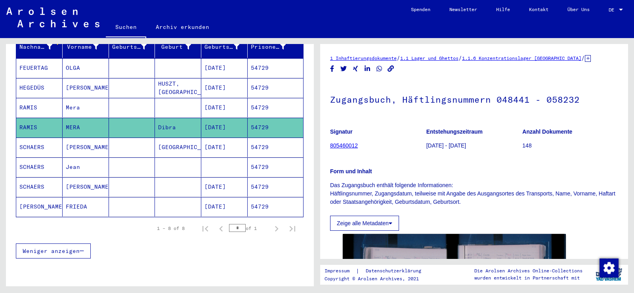
click at [211, 98] on mat-cell "[DATE]" at bounding box center [224, 107] width 46 height 19
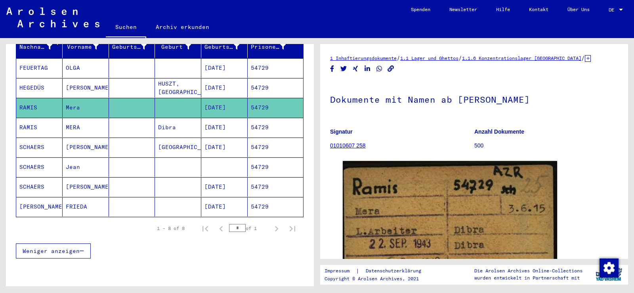
scroll to position [119, 0]
